Goal: Task Accomplishment & Management: Use online tool/utility

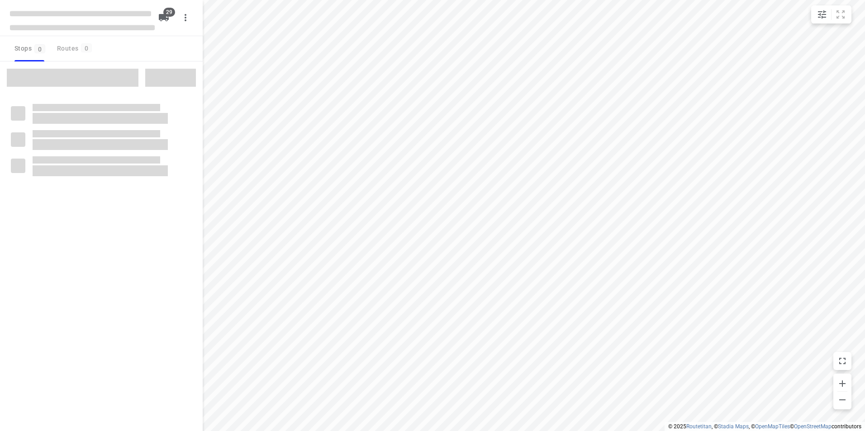
type input "distance"
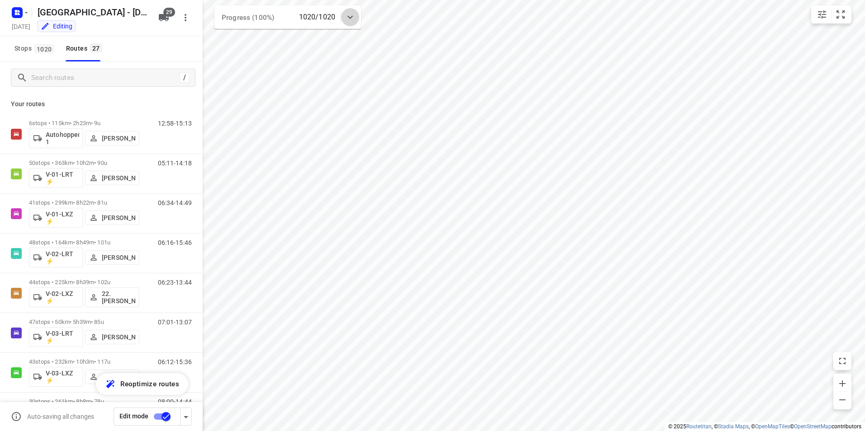
click at [351, 20] on icon at bounding box center [350, 17] width 11 height 11
click at [351, 20] on icon at bounding box center [349, 20] width 5 height 3
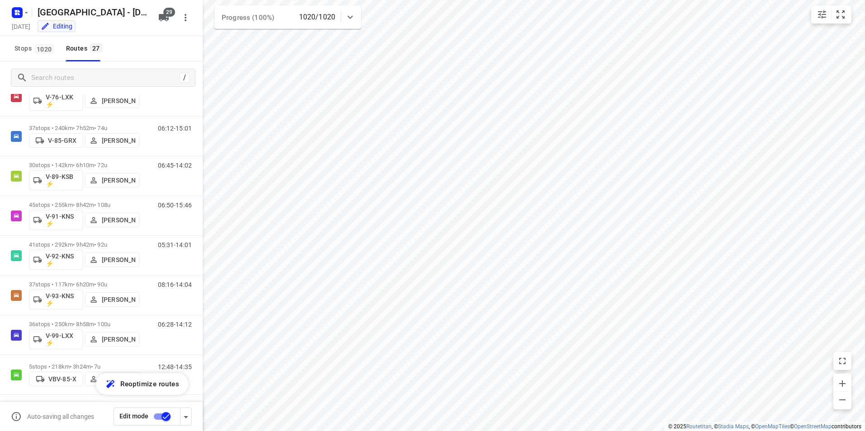
scroll to position [795, 0]
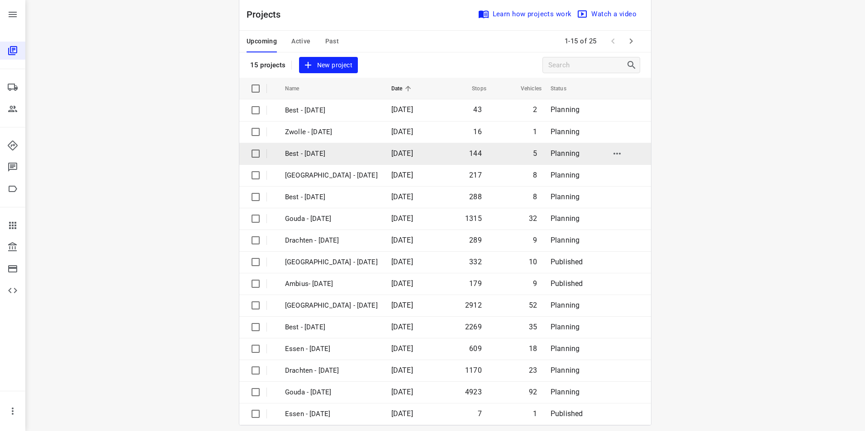
scroll to position [26, 0]
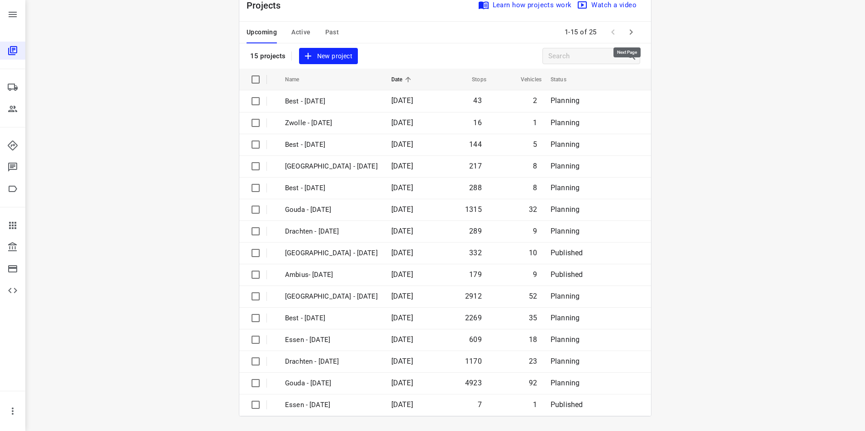
click at [628, 35] on icon "button" at bounding box center [630, 32] width 11 height 11
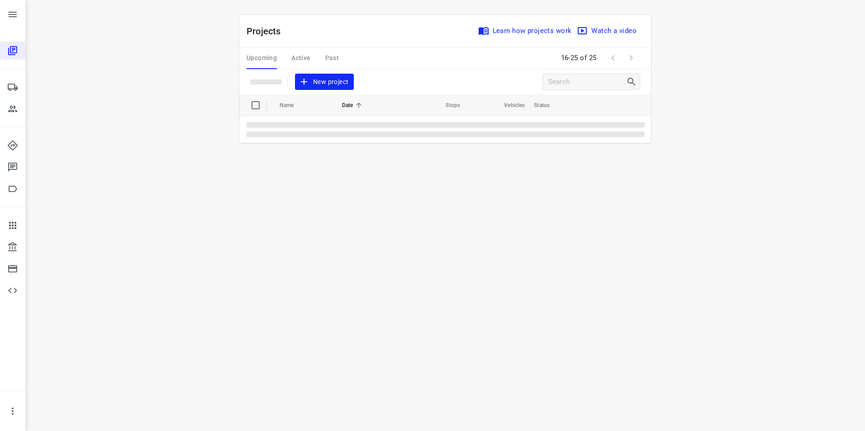
scroll to position [0, 0]
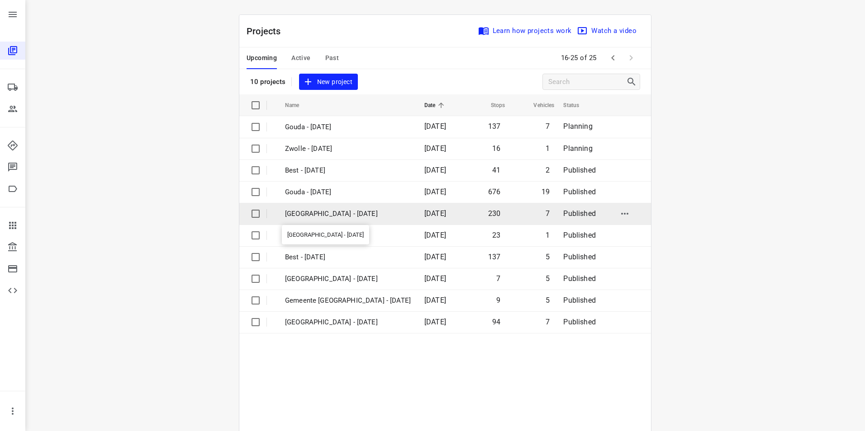
click at [302, 217] on p "Zwolle - Thursday" at bounding box center [348, 214] width 126 height 10
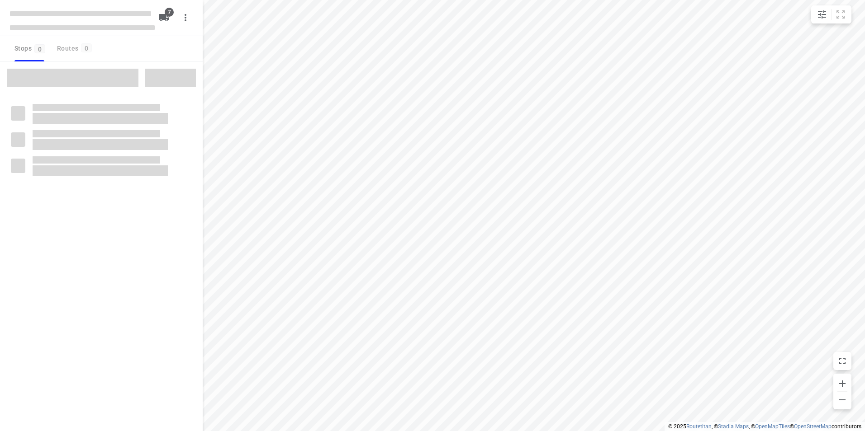
type input "distance"
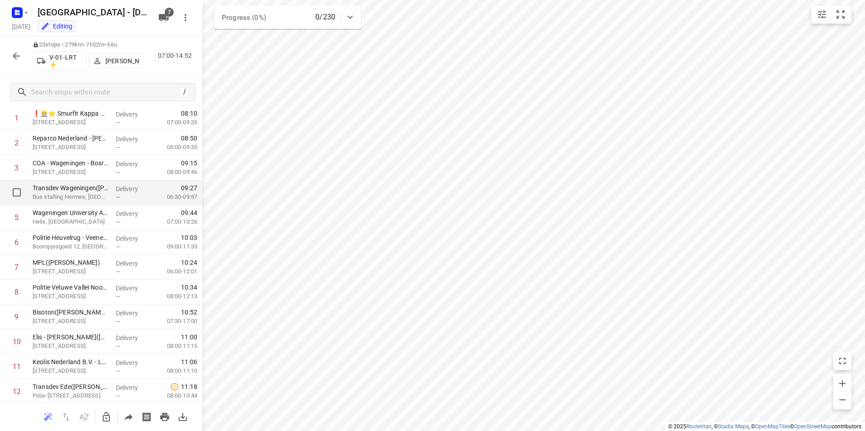
scroll to position [90, 0]
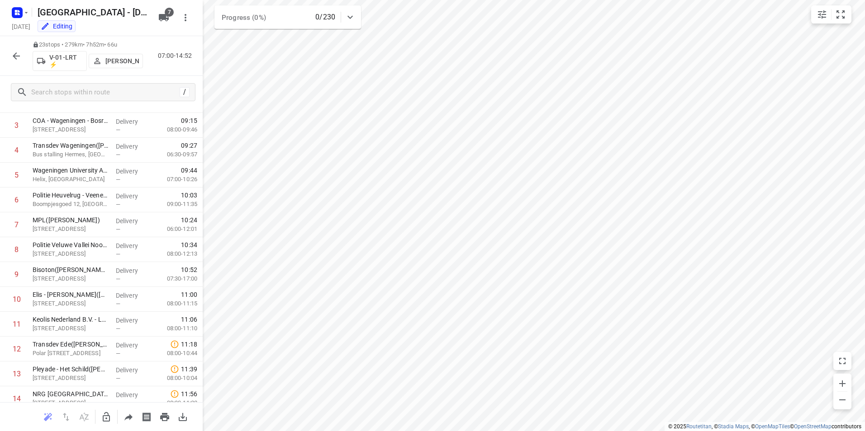
click at [15, 55] on icon "button" at bounding box center [16, 56] width 11 height 11
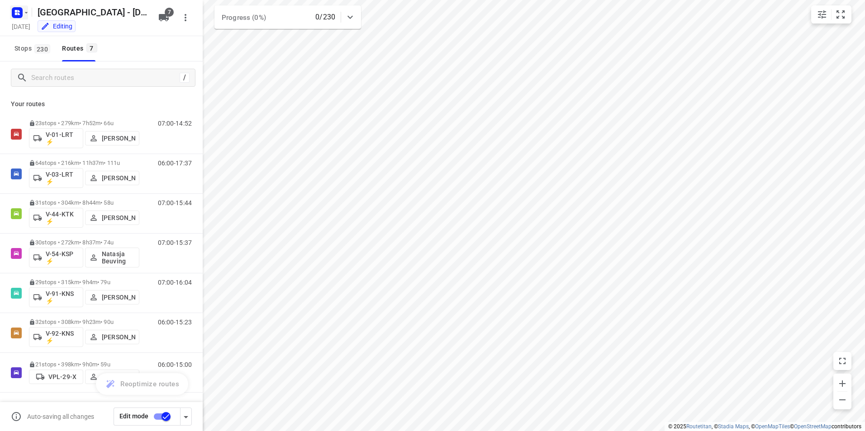
click at [15, 14] on icon "button" at bounding box center [16, 14] width 2 height 2
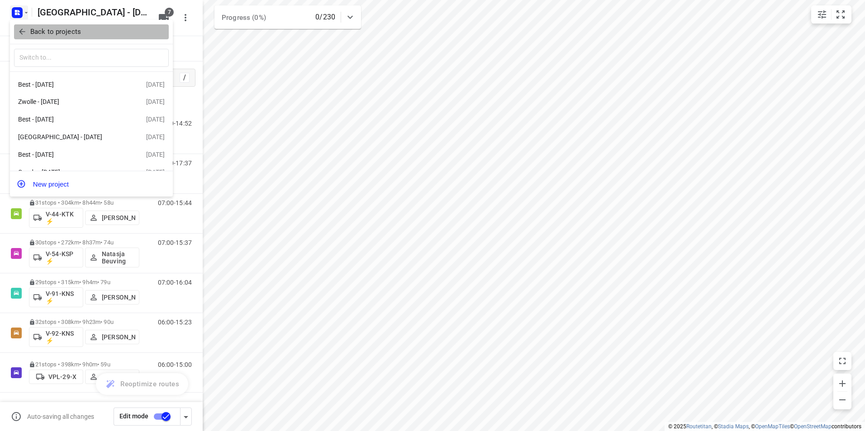
click at [41, 33] on p "Back to projects" at bounding box center [55, 32] width 51 height 10
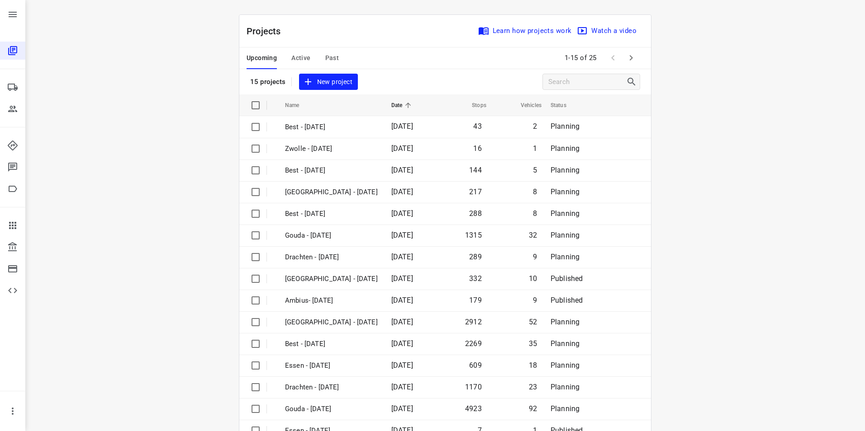
click at [293, 56] on span "Active" at bounding box center [300, 57] width 19 height 11
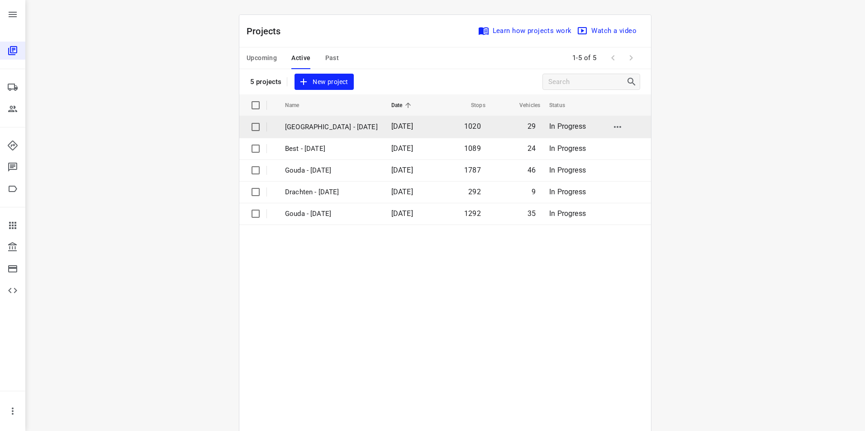
click at [307, 128] on p "[GEOGRAPHIC_DATA] - [DATE]" at bounding box center [331, 127] width 93 height 10
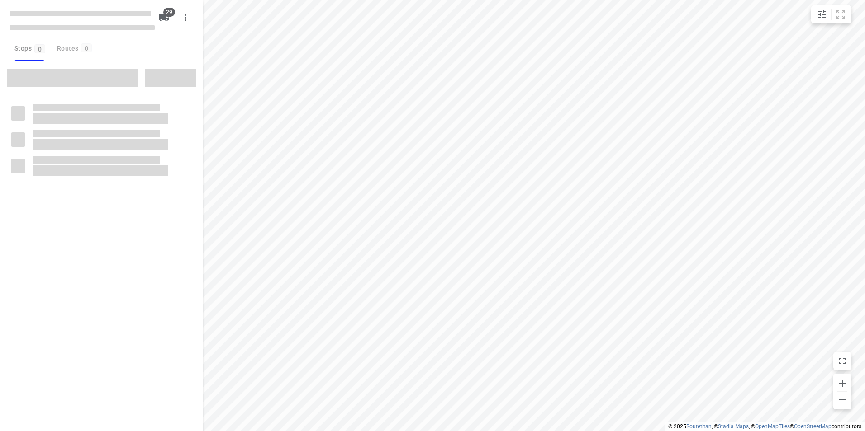
type input "distance"
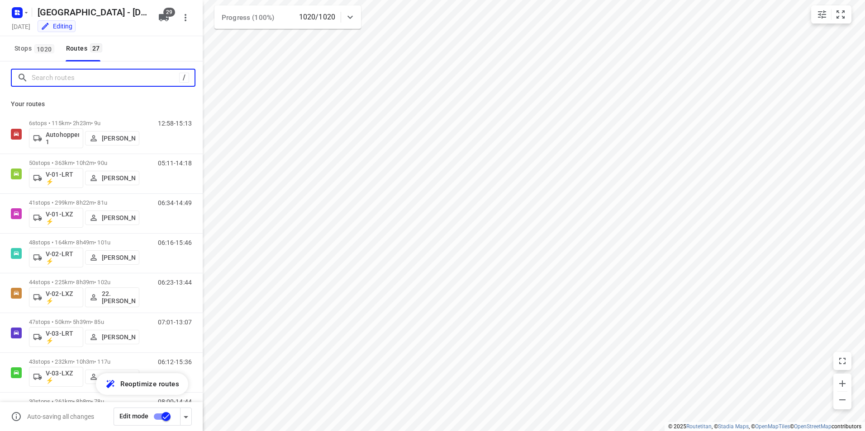
click at [54, 80] on input "Search routes" at bounding box center [105, 78] width 147 height 14
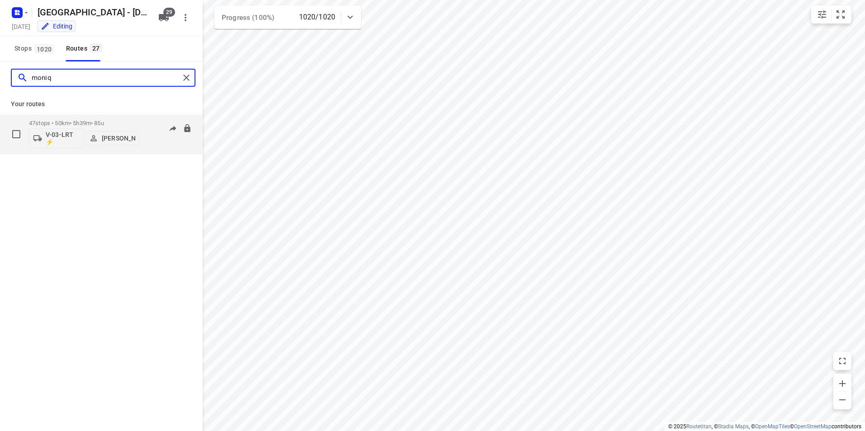
type input "moniq"
click at [80, 120] on p "47 stops • 50km • 5h39m • 85u" at bounding box center [84, 123] width 110 height 7
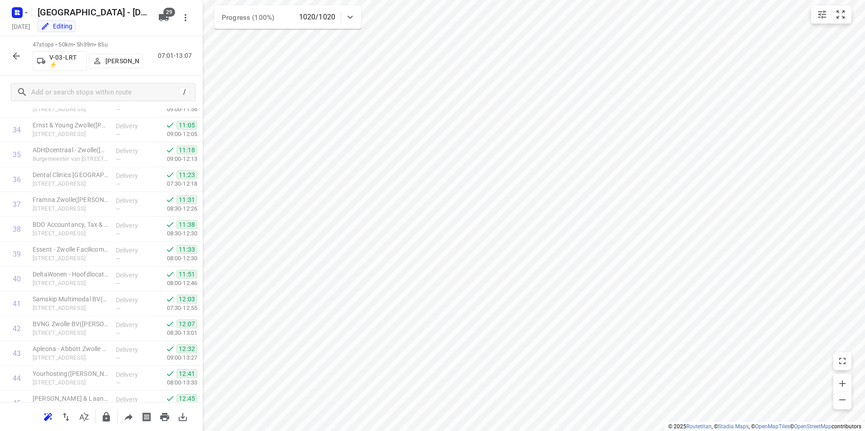
scroll to position [945, 0]
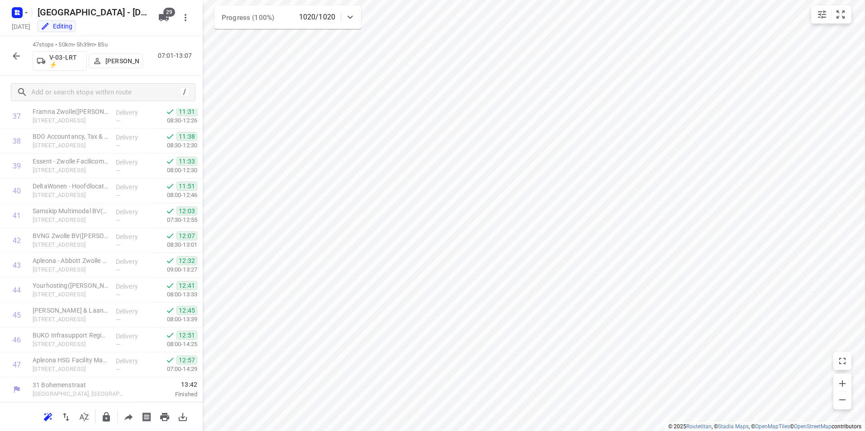
click at [19, 59] on icon "button" at bounding box center [16, 56] width 11 height 11
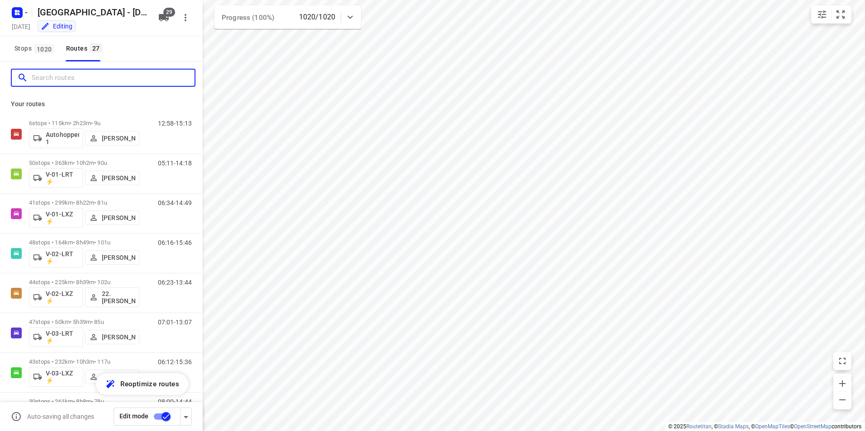
click at [43, 82] on input "Search routes" at bounding box center [113, 78] width 163 height 14
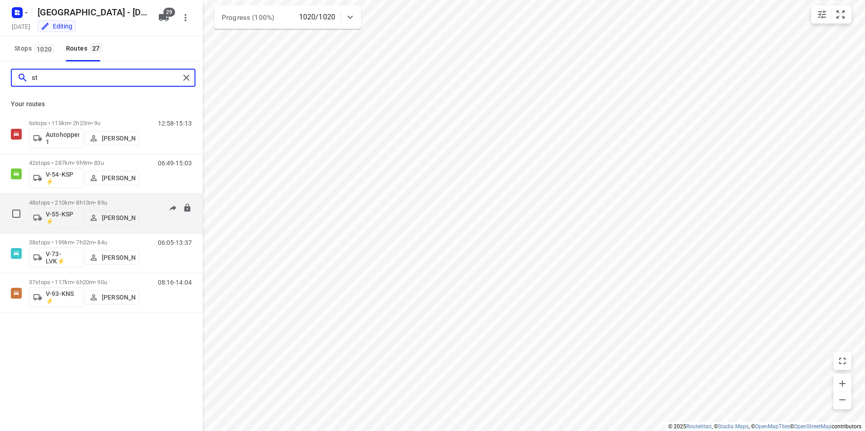
type input "st"
click at [83, 199] on div "48 stops • 210km • 8h13m • 89u V-55-KSP ⚡ Stijn Van Maarle" at bounding box center [84, 214] width 110 height 38
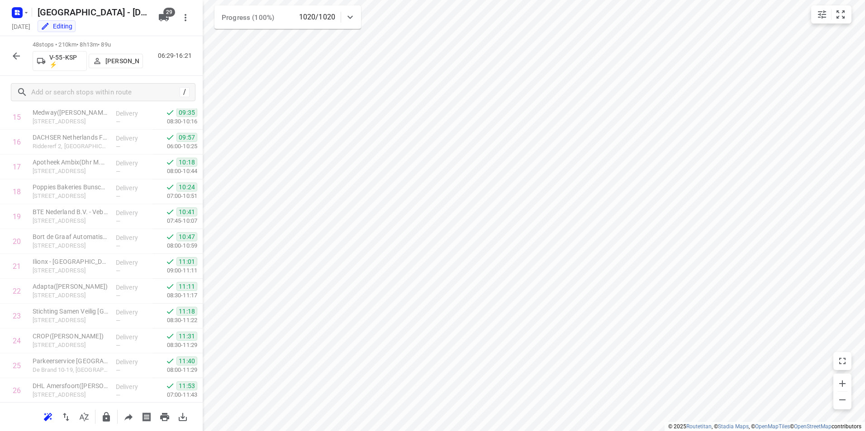
scroll to position [0, 0]
